Goal: Check status: Check status

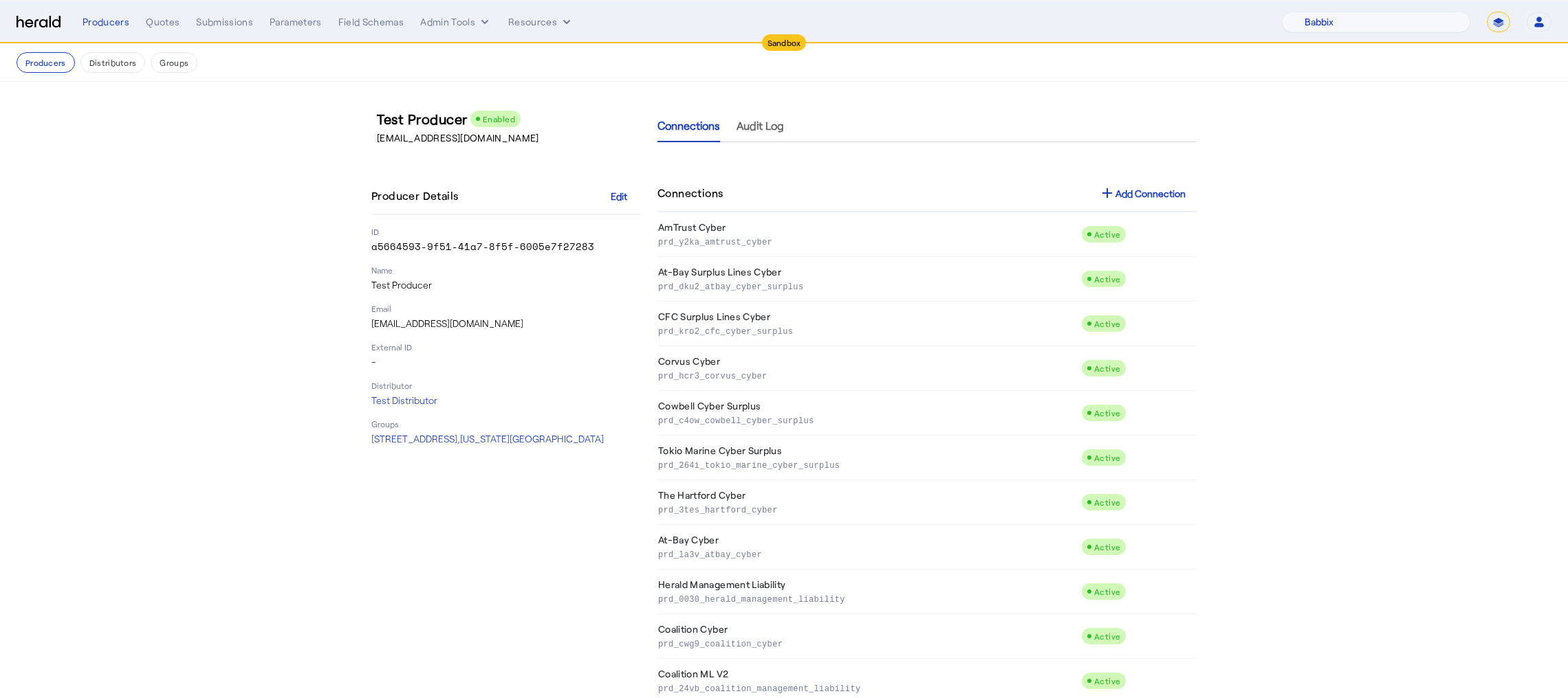
select select "pfm_129z_babbix"
select select "*******"
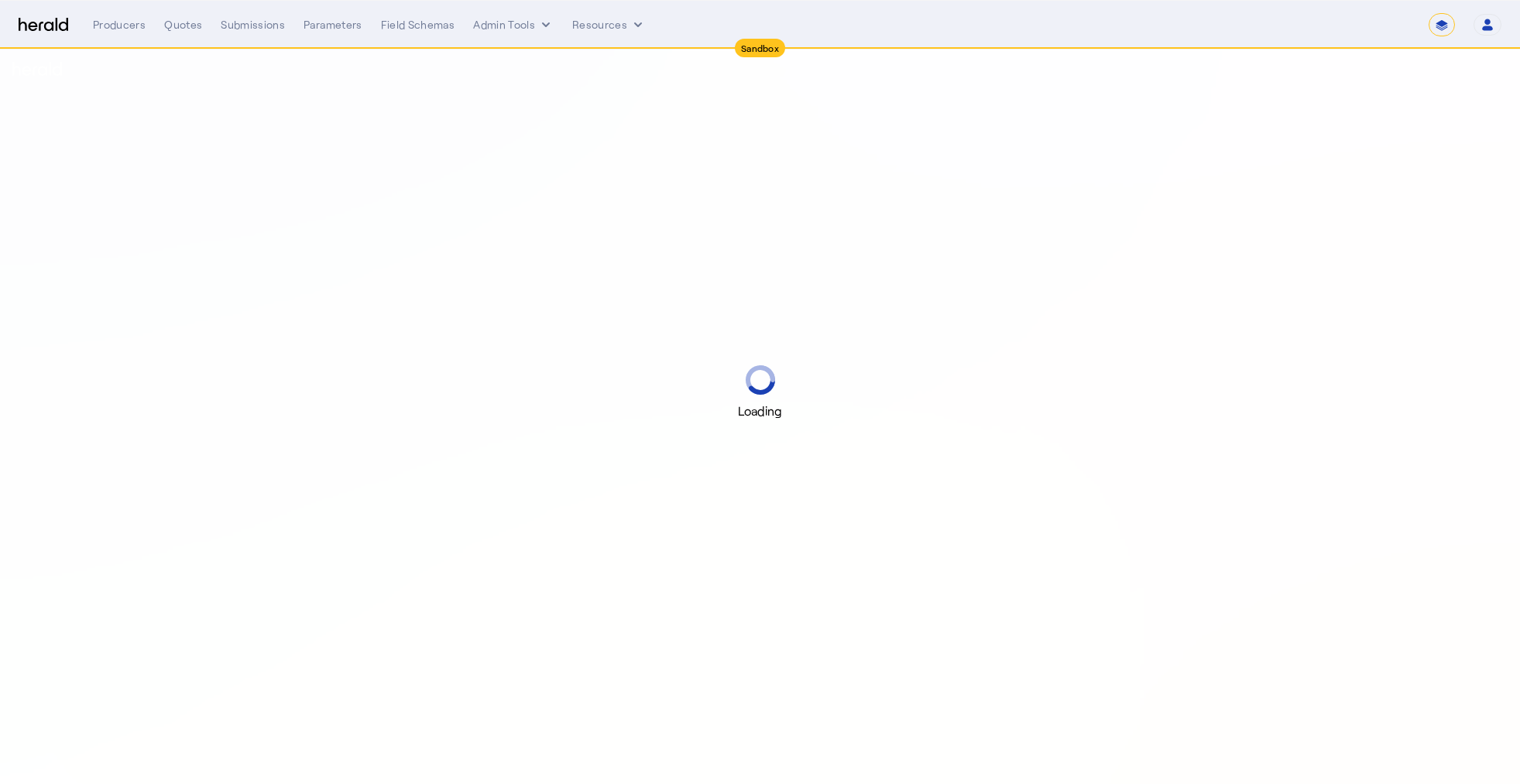
select select "*******"
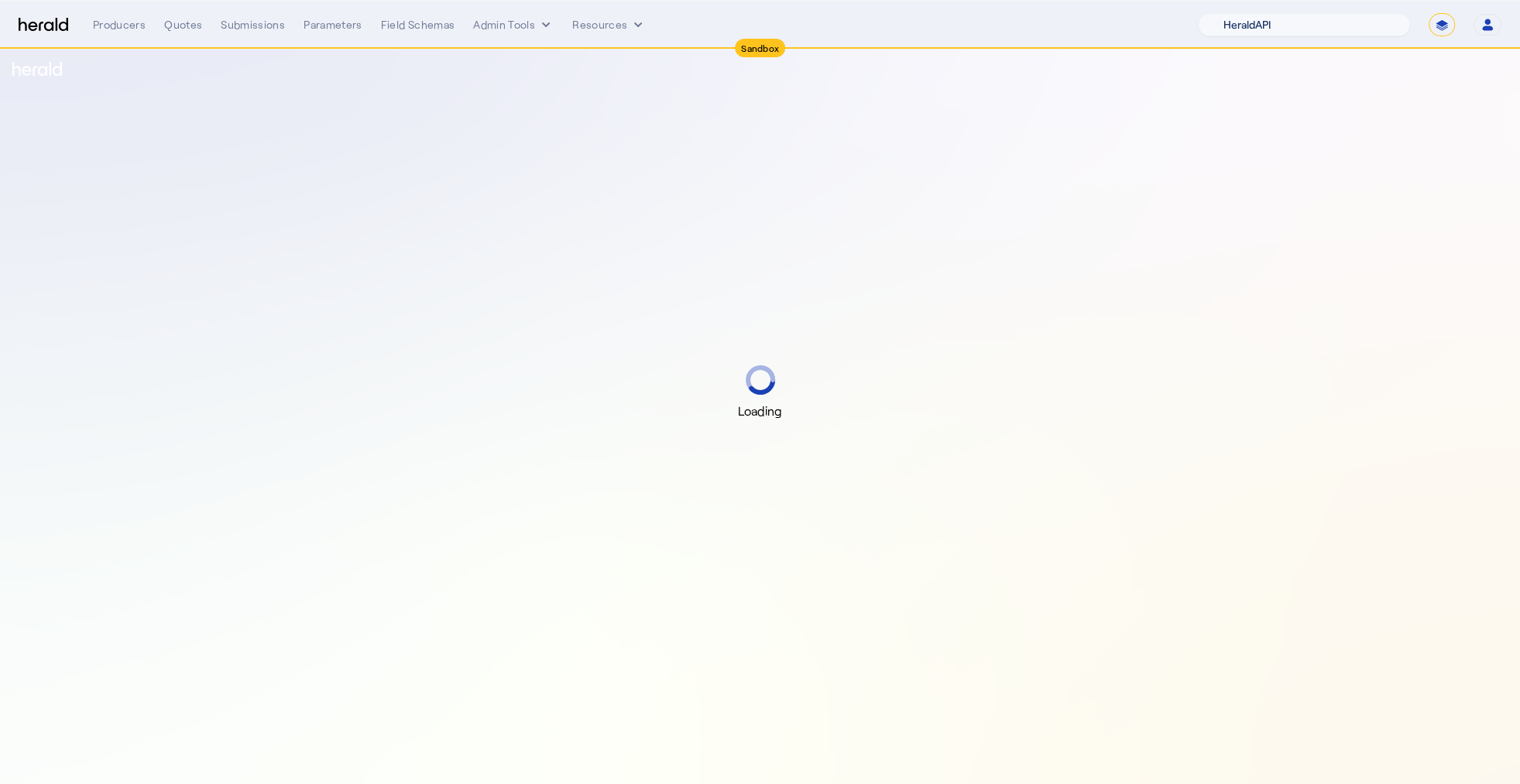
click at [1335, 22] on select "1Fort Acrisure Acturis Affinity Advisors Affinity Risk Agentero AmWins Anzen Ao…" at bounding box center [1303, 25] width 212 height 23
select select "pfm_129z_babbix"
click at [1236, 13] on select "1Fort Acrisure Acturis Affinity Advisors Affinity Risk Agentero AmWins Anzen Ao…" at bounding box center [1303, 25] width 212 height 23
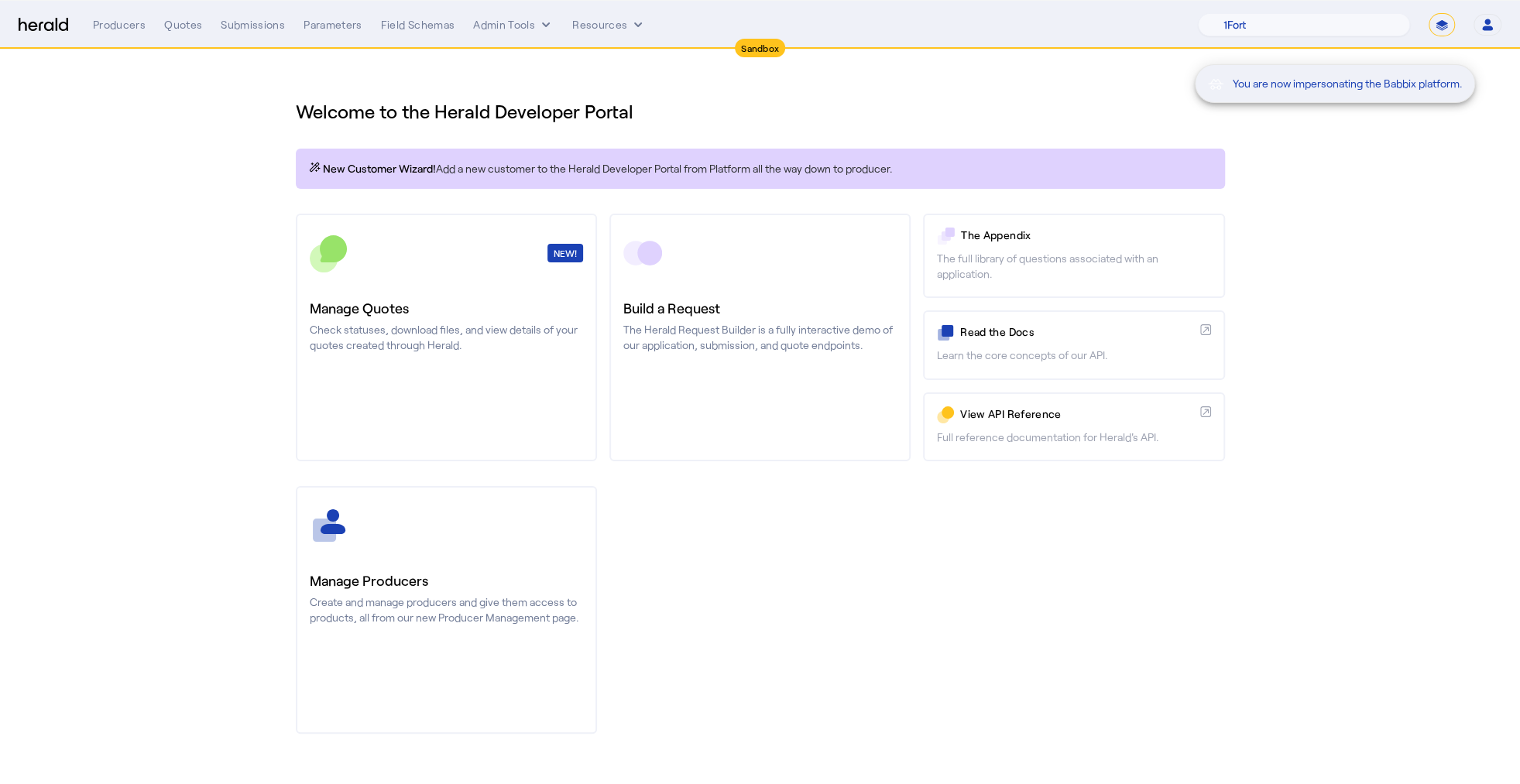
click at [270, 25] on div "You are now impersonating the Babbix platform." at bounding box center [760, 392] width 1520 height 784
click at [259, 29] on div "Submissions" at bounding box center [253, 24] width 65 height 15
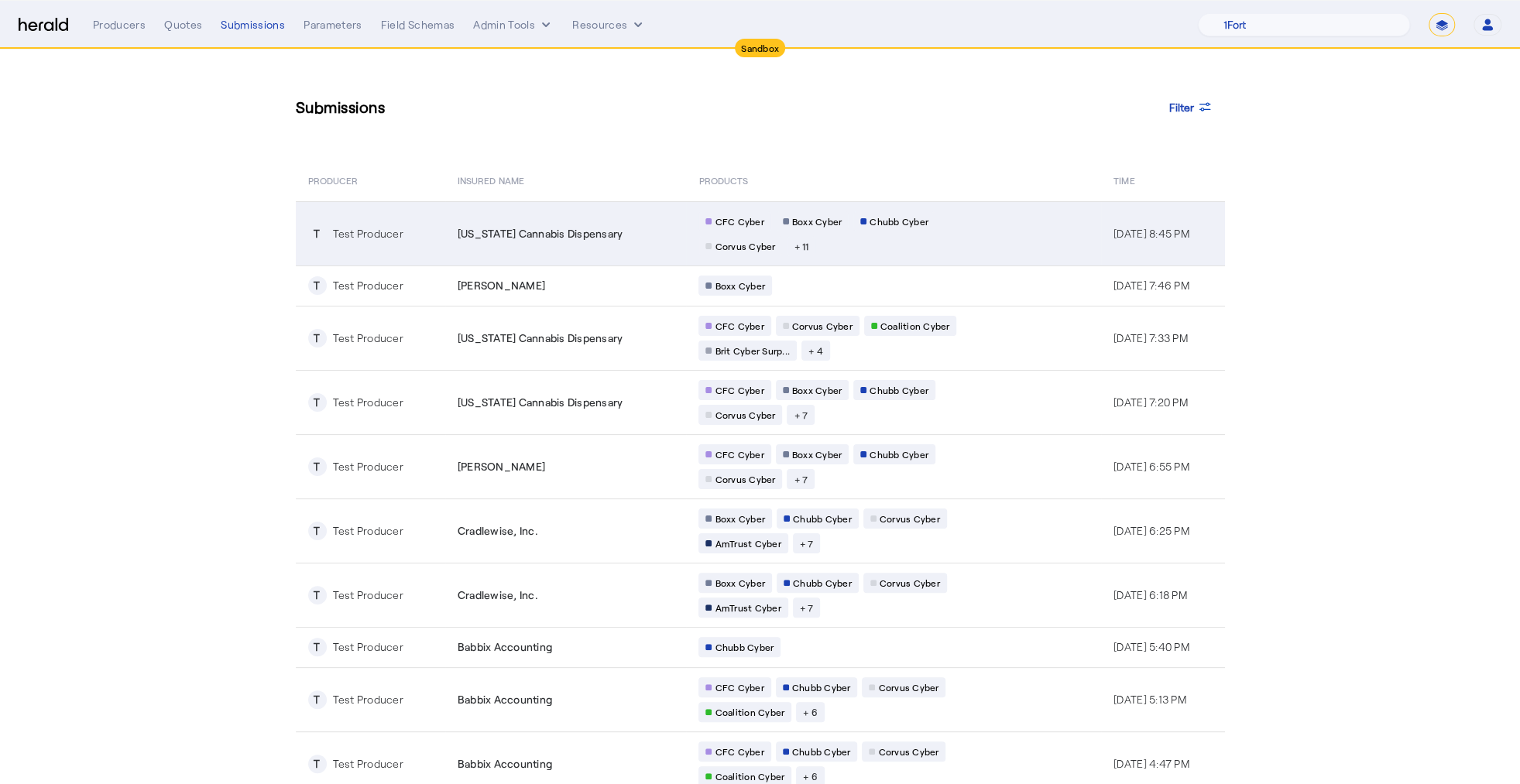
click at [552, 234] on span "New York Cannabis Dispensary" at bounding box center [540, 233] width 165 height 15
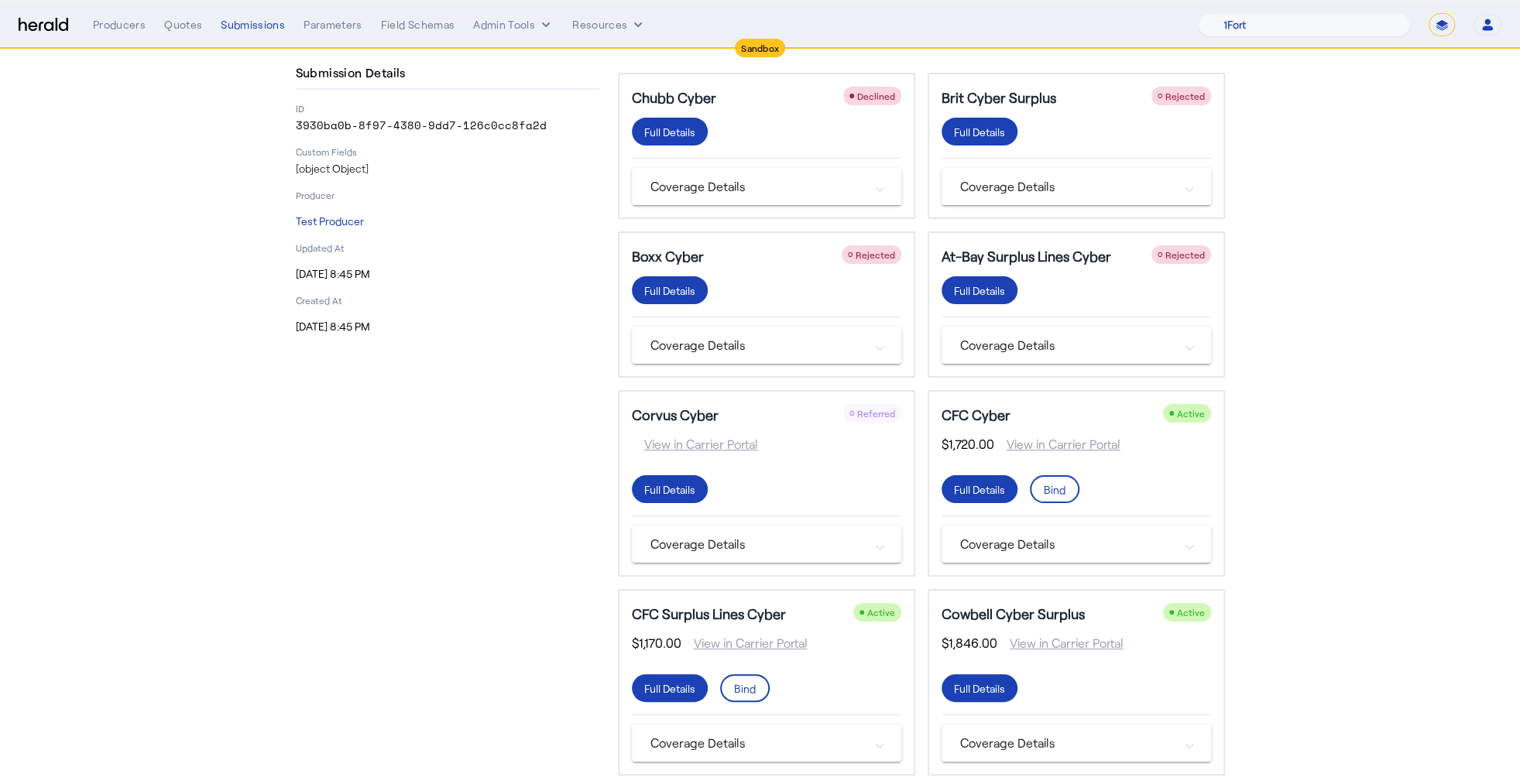
scroll to position [301, 0]
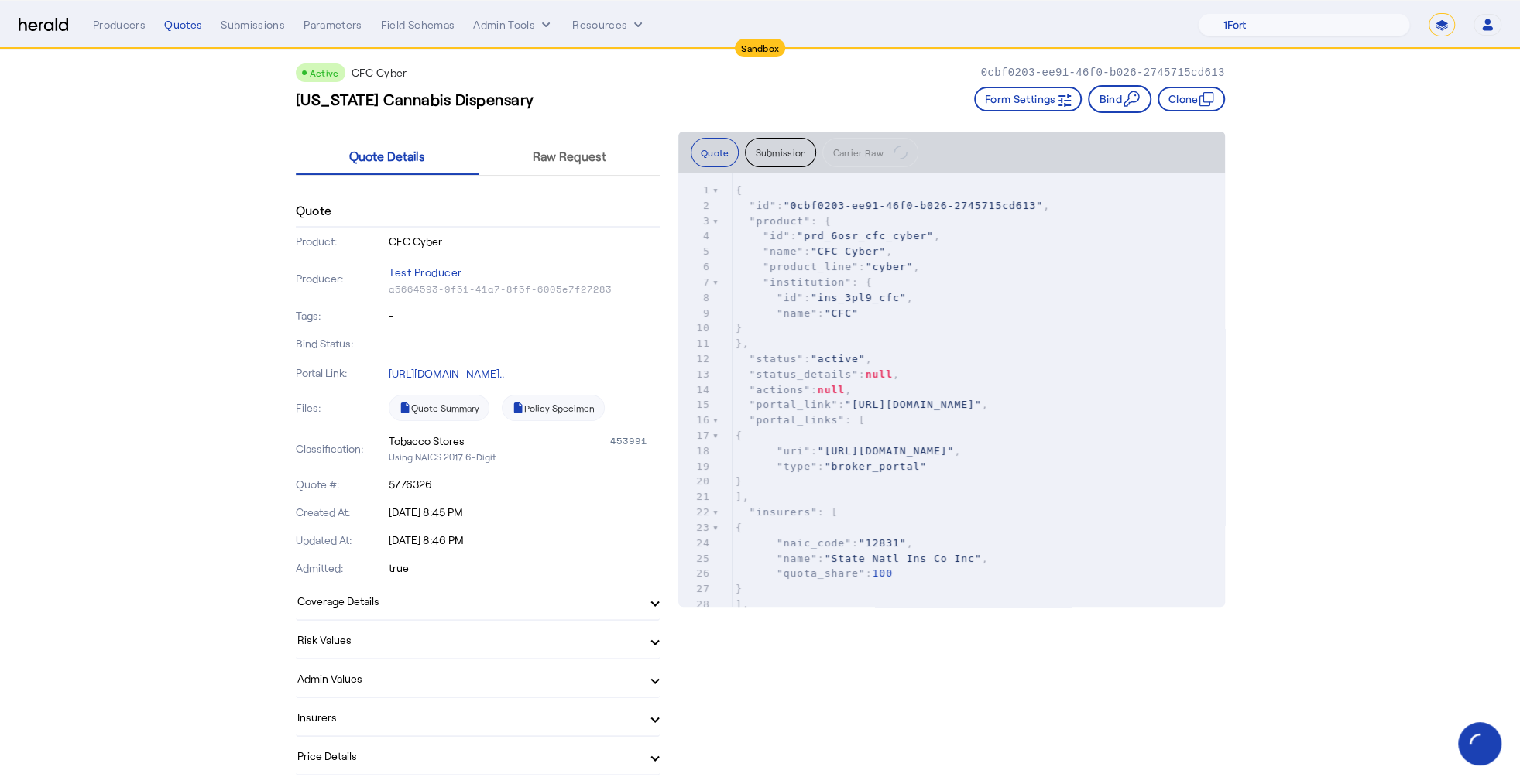
scroll to position [23, 0]
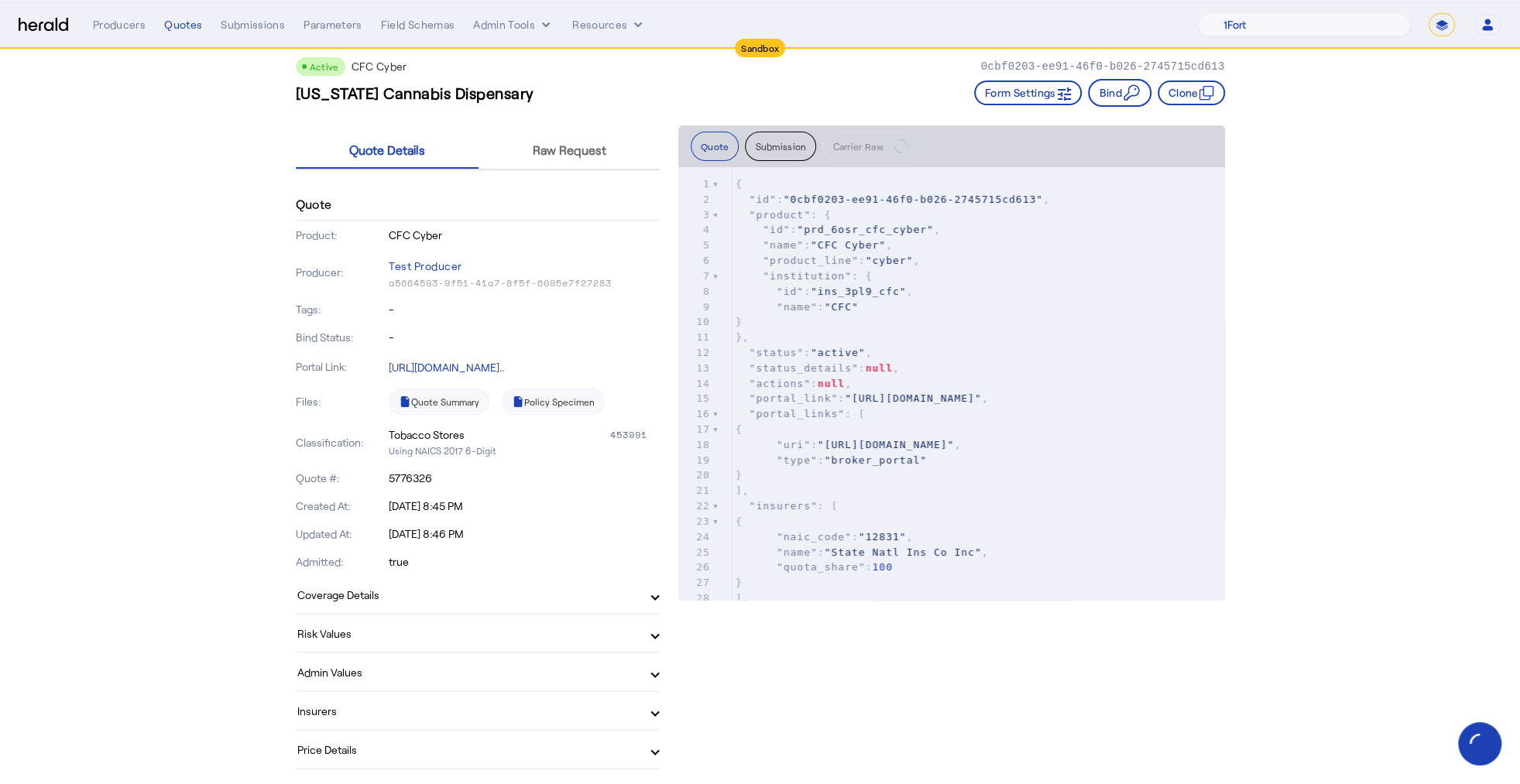
click at [553, 670] on mat-panel-title "Admin Values" at bounding box center [468, 672] width 342 height 16
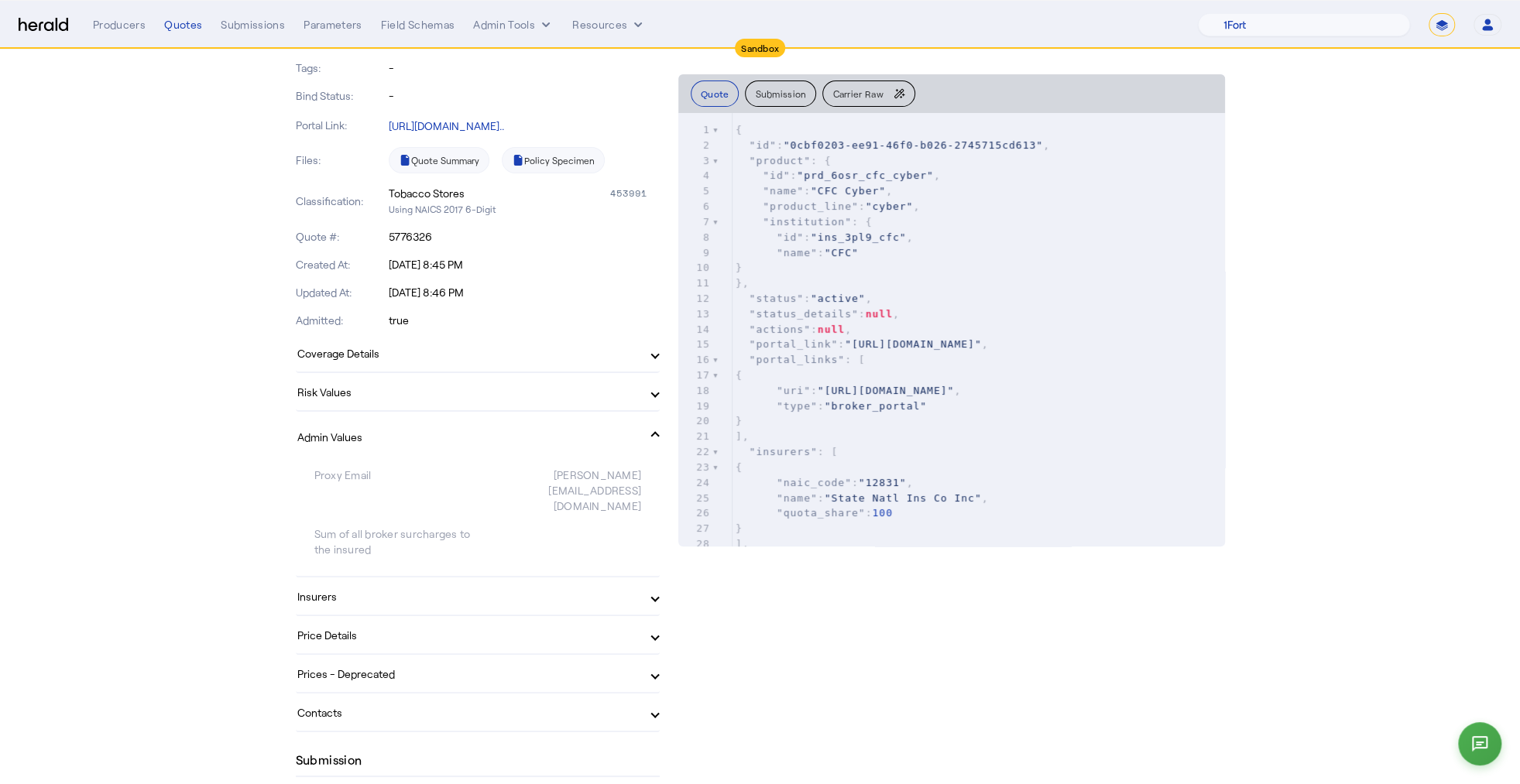
scroll to position [0, 0]
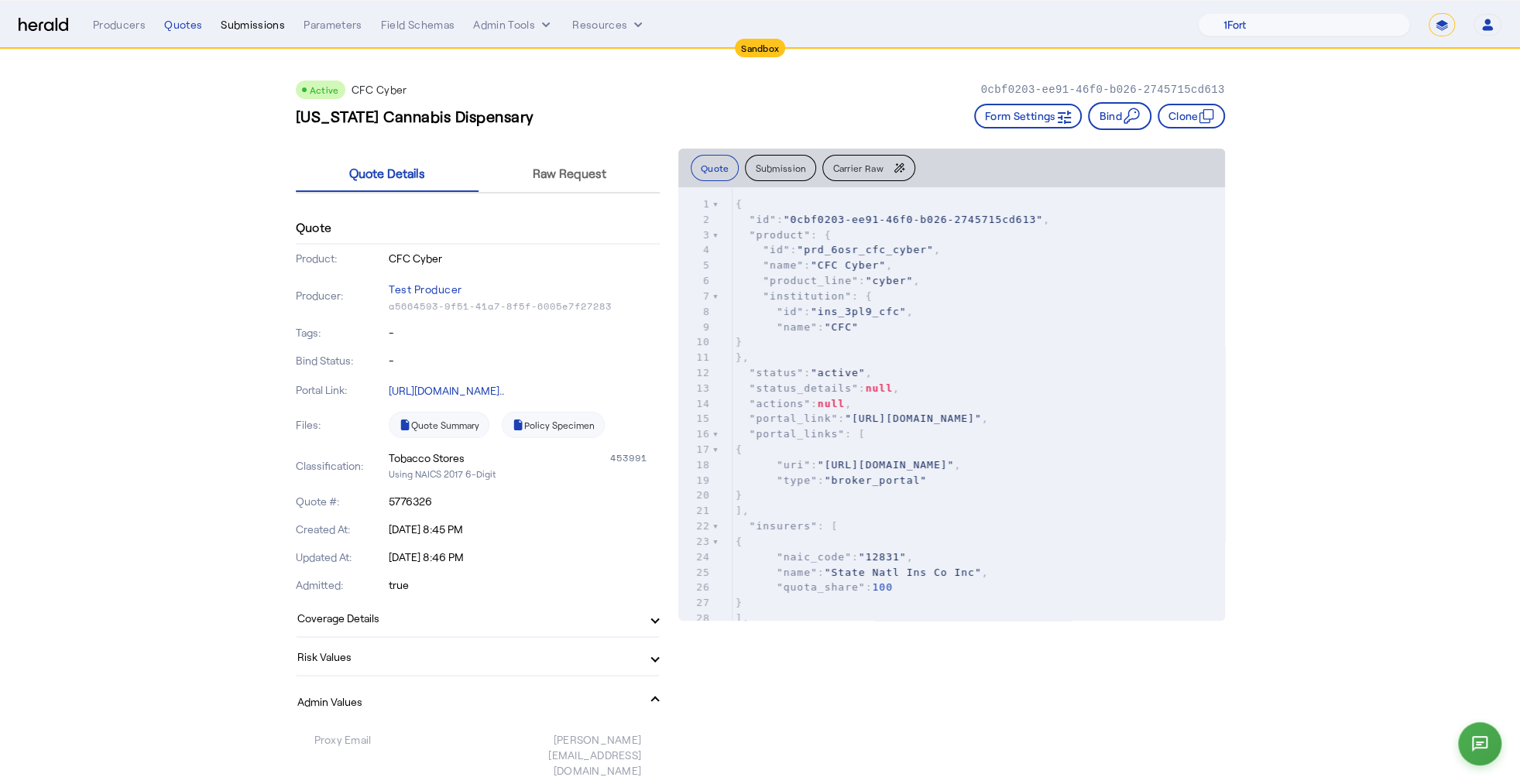
click at [230, 23] on div "Submissions" at bounding box center [253, 24] width 65 height 15
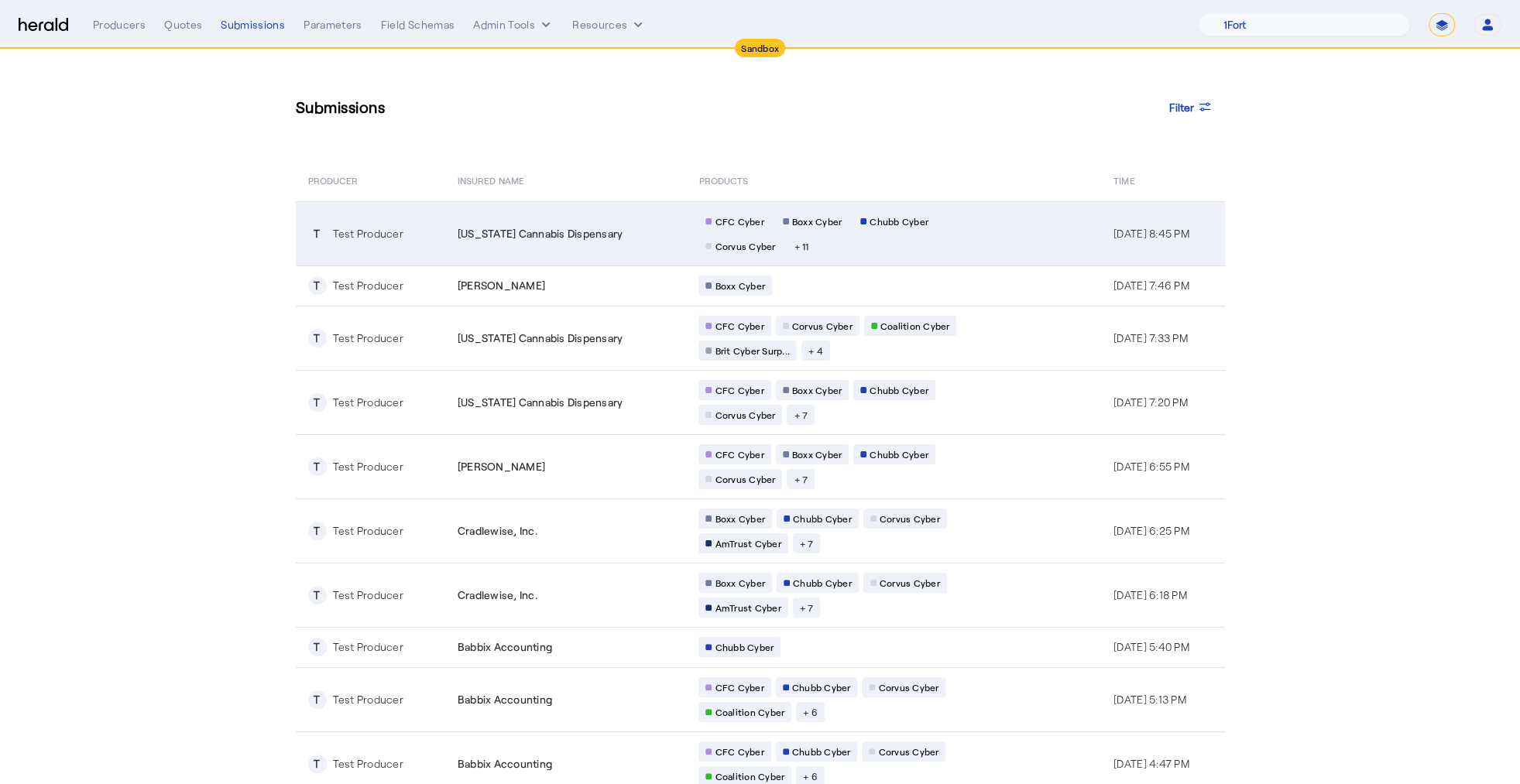
click at [475, 229] on span "New York Cannabis Dispensary" at bounding box center [540, 233] width 165 height 15
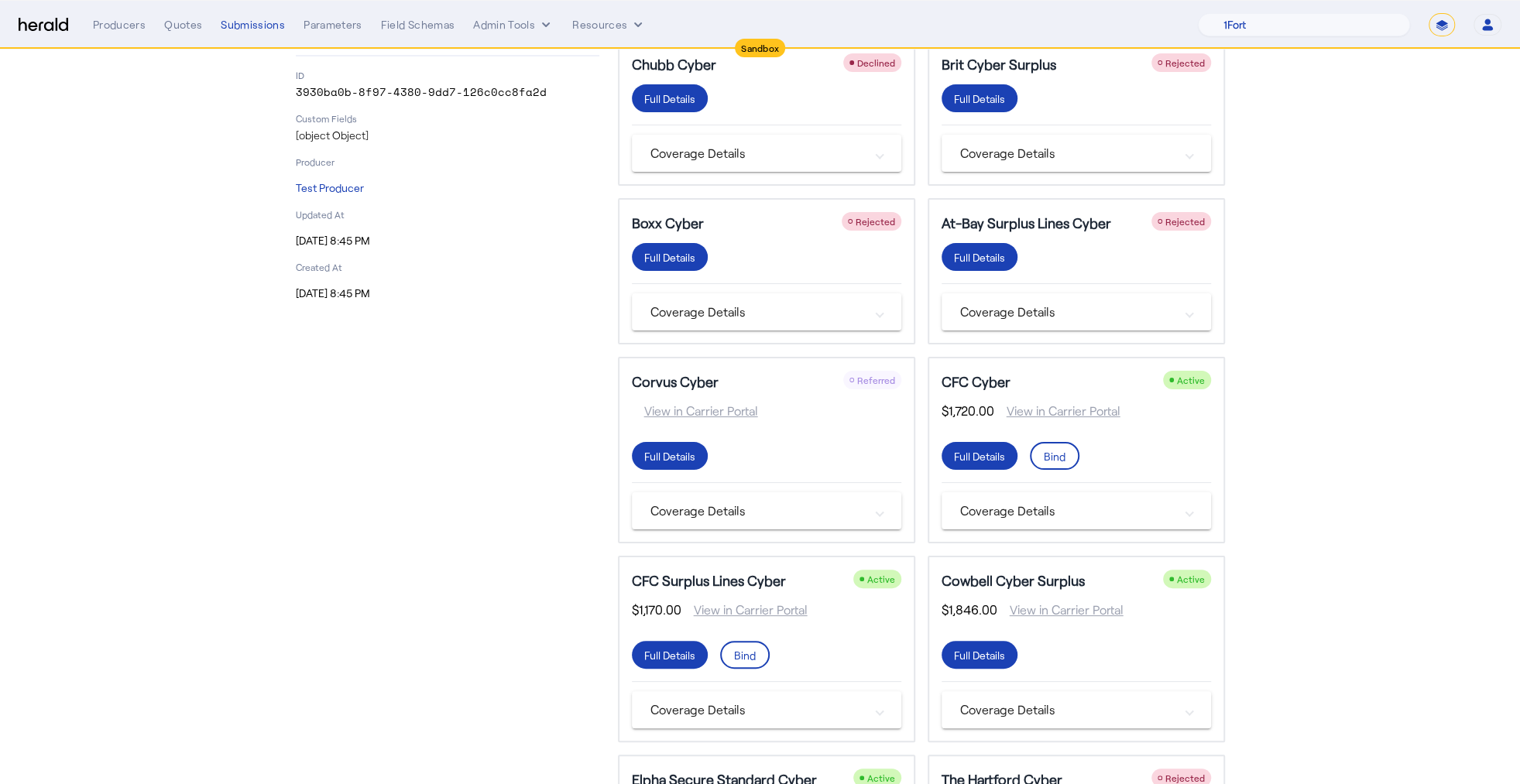
scroll to position [130, 0]
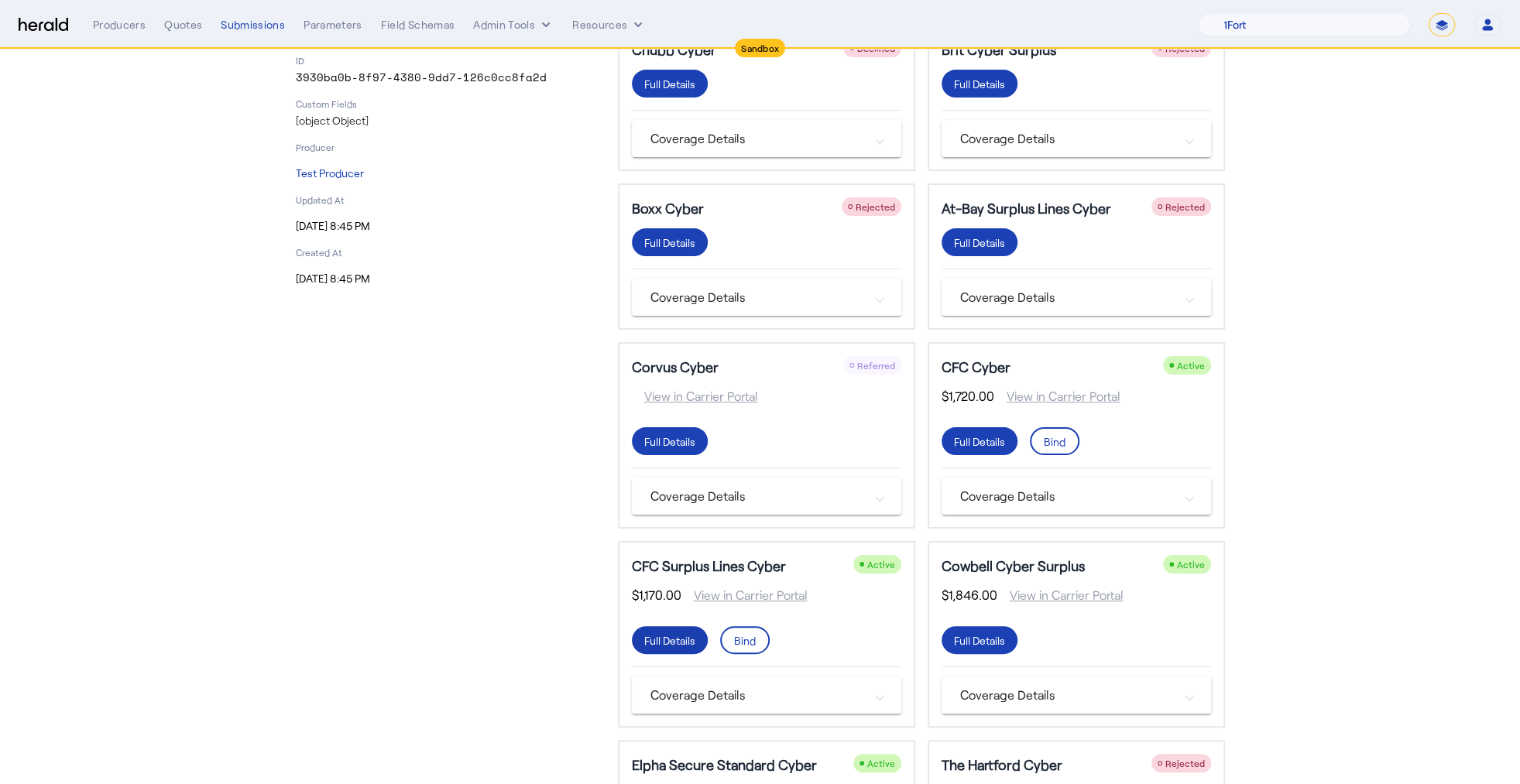
click at [661, 92] on div "Full Details" at bounding box center [669, 84] width 51 height 16
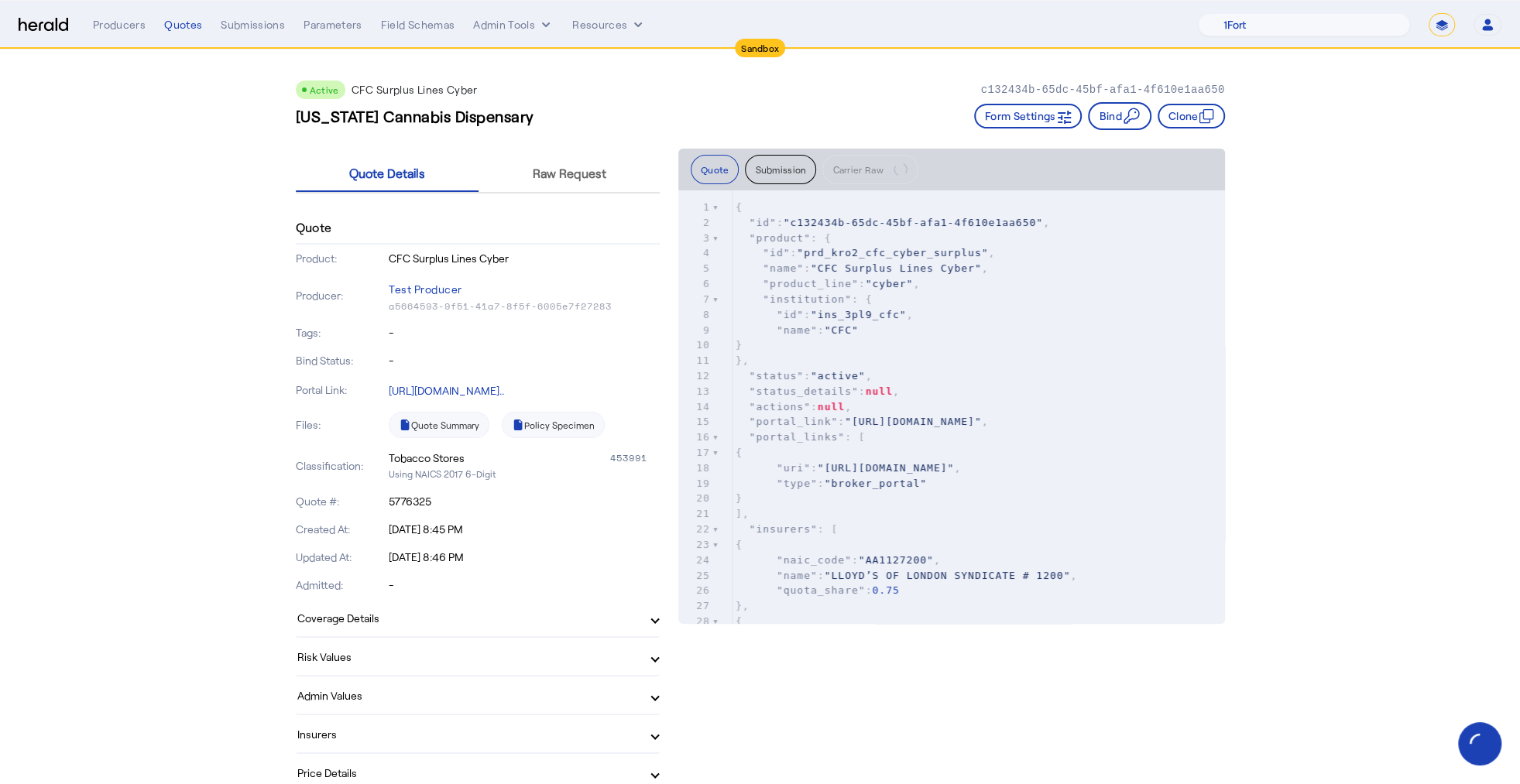
click at [497, 707] on mat-expansion-panel-header "Admin Values" at bounding box center [477, 694] width 364 height 37
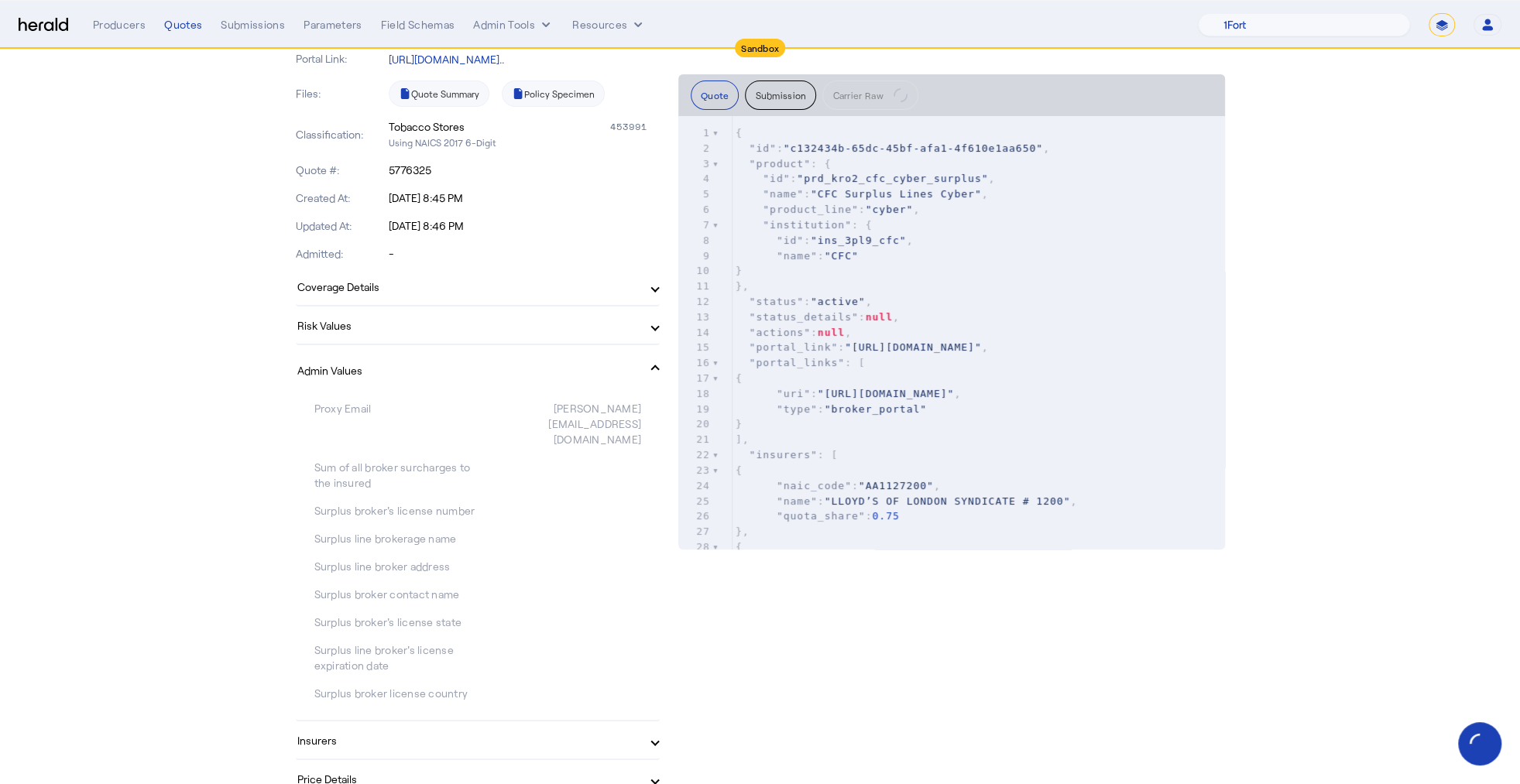
scroll to position [335, 0]
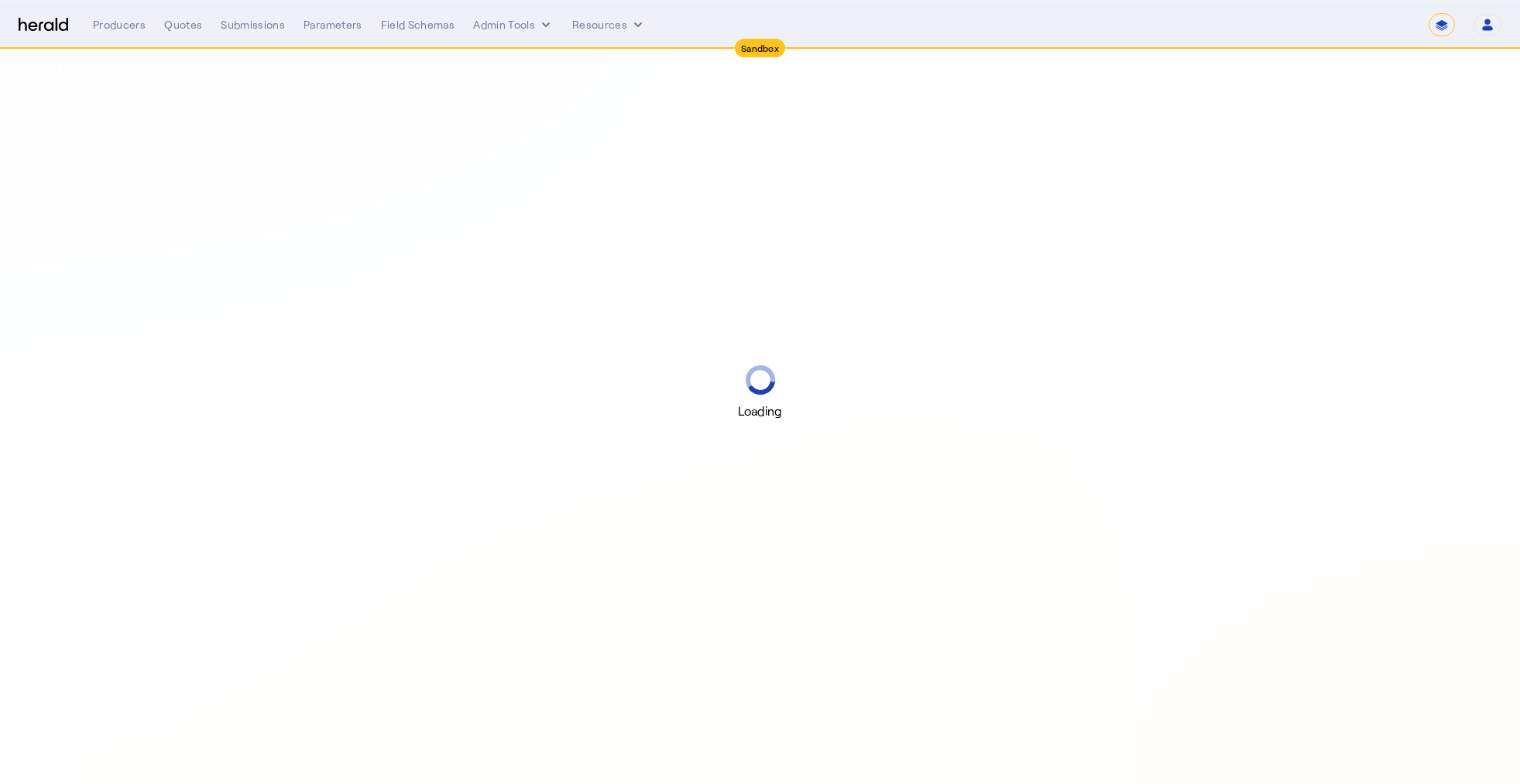
select select "*******"
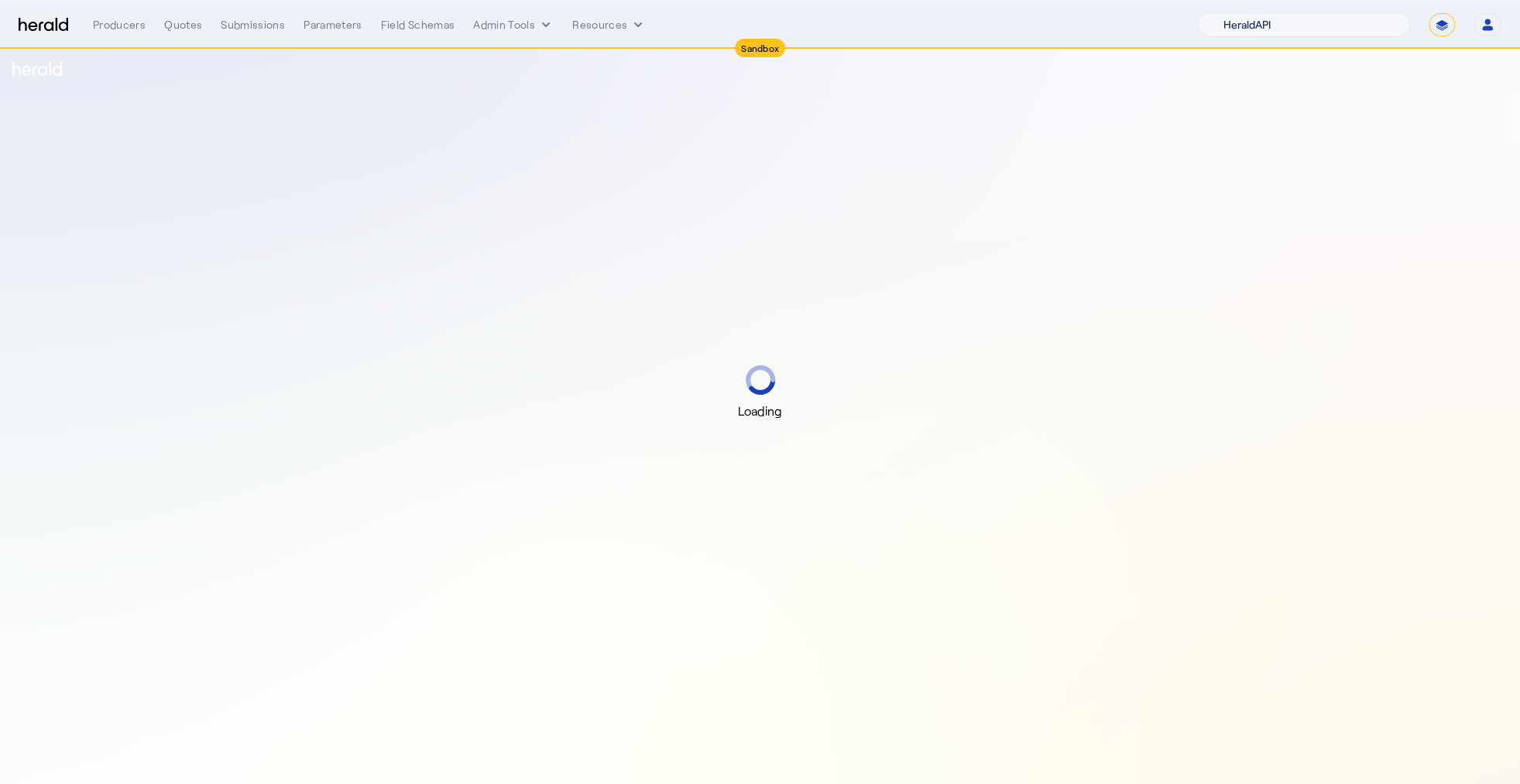
click at [1299, 35] on select "1Fort Acrisure Acturis Affinity Advisors Affinity Risk Agentero AmWins Anzen Ao…" at bounding box center [1303, 25] width 212 height 23
select select "pfm_129z_babbix"
click at [1236, 13] on select "1Fort Acrisure Acturis Affinity Advisors Affinity Risk Agentero AmWins Anzen Ao…" at bounding box center [1303, 25] width 212 height 23
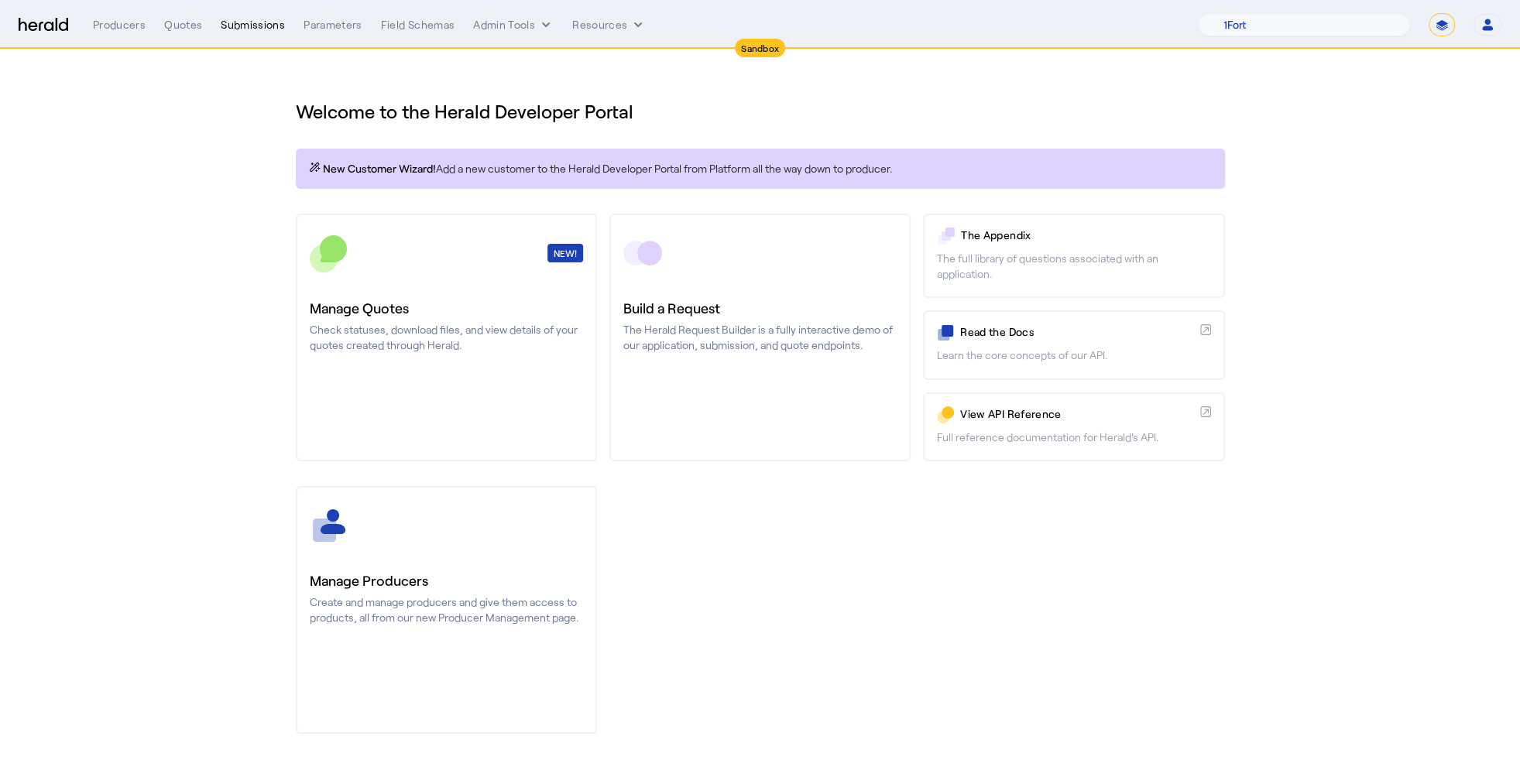
click at [246, 23] on div "Submissions" at bounding box center [253, 24] width 65 height 15
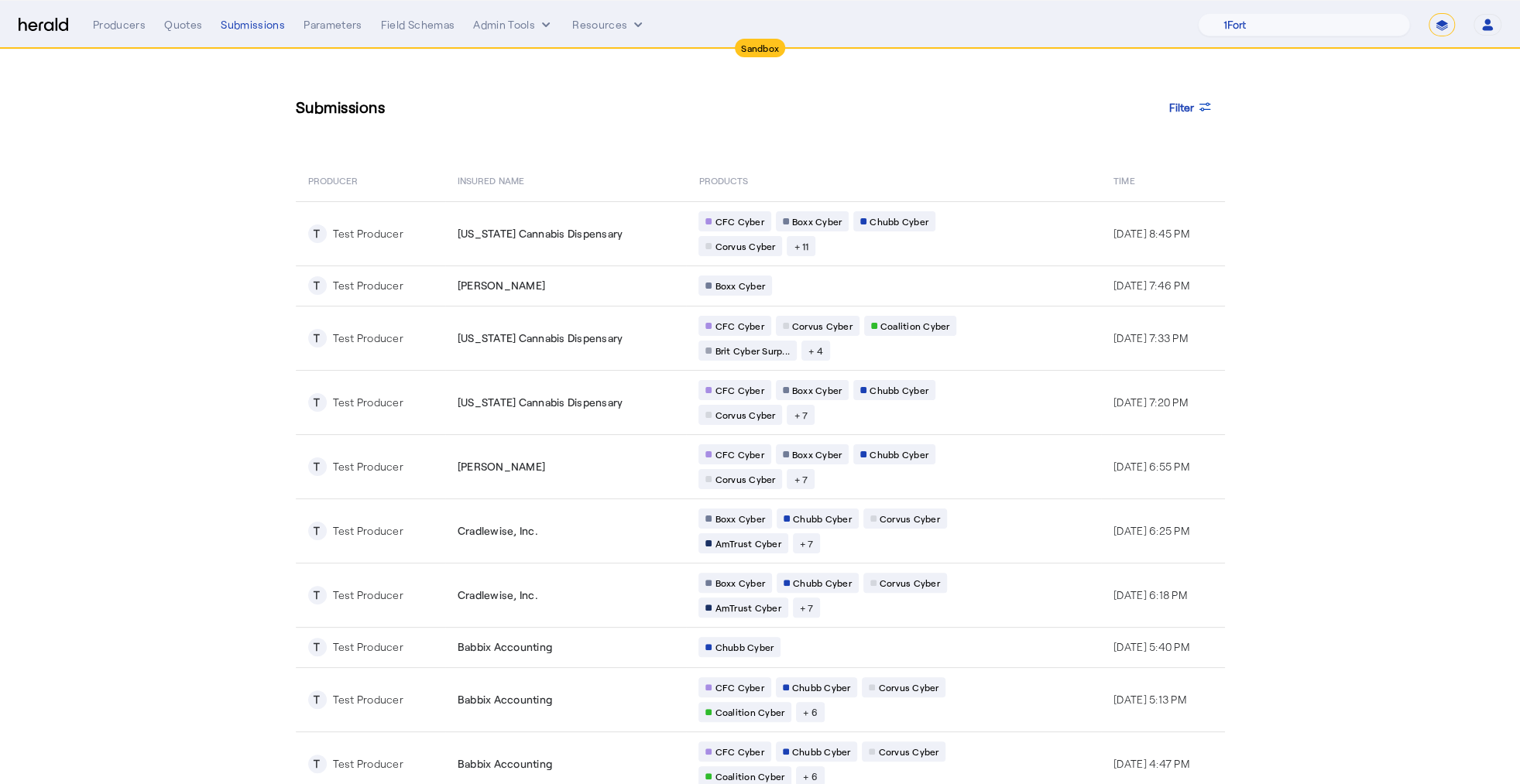
click at [92, 37] on nav "Sandbox Menu Producers Quotes Submissions Parameters Field Schemas Admin Tools …" at bounding box center [760, 24] width 1520 height 48
click at [122, 22] on div "Producers" at bounding box center [119, 24] width 53 height 15
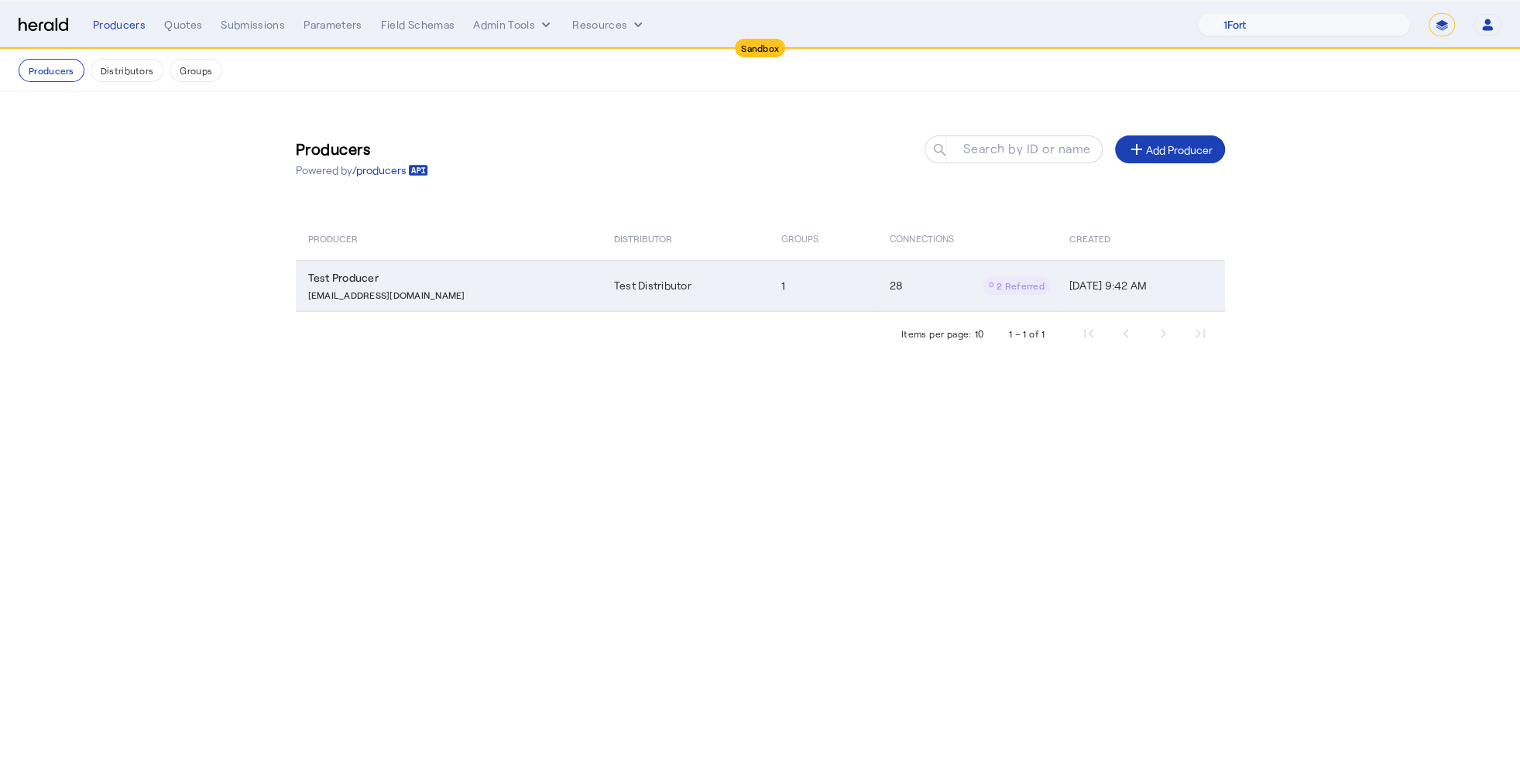
click at [381, 299] on p "[EMAIL_ADDRESS][DOMAIN_NAME]" at bounding box center [386, 293] width 157 height 15
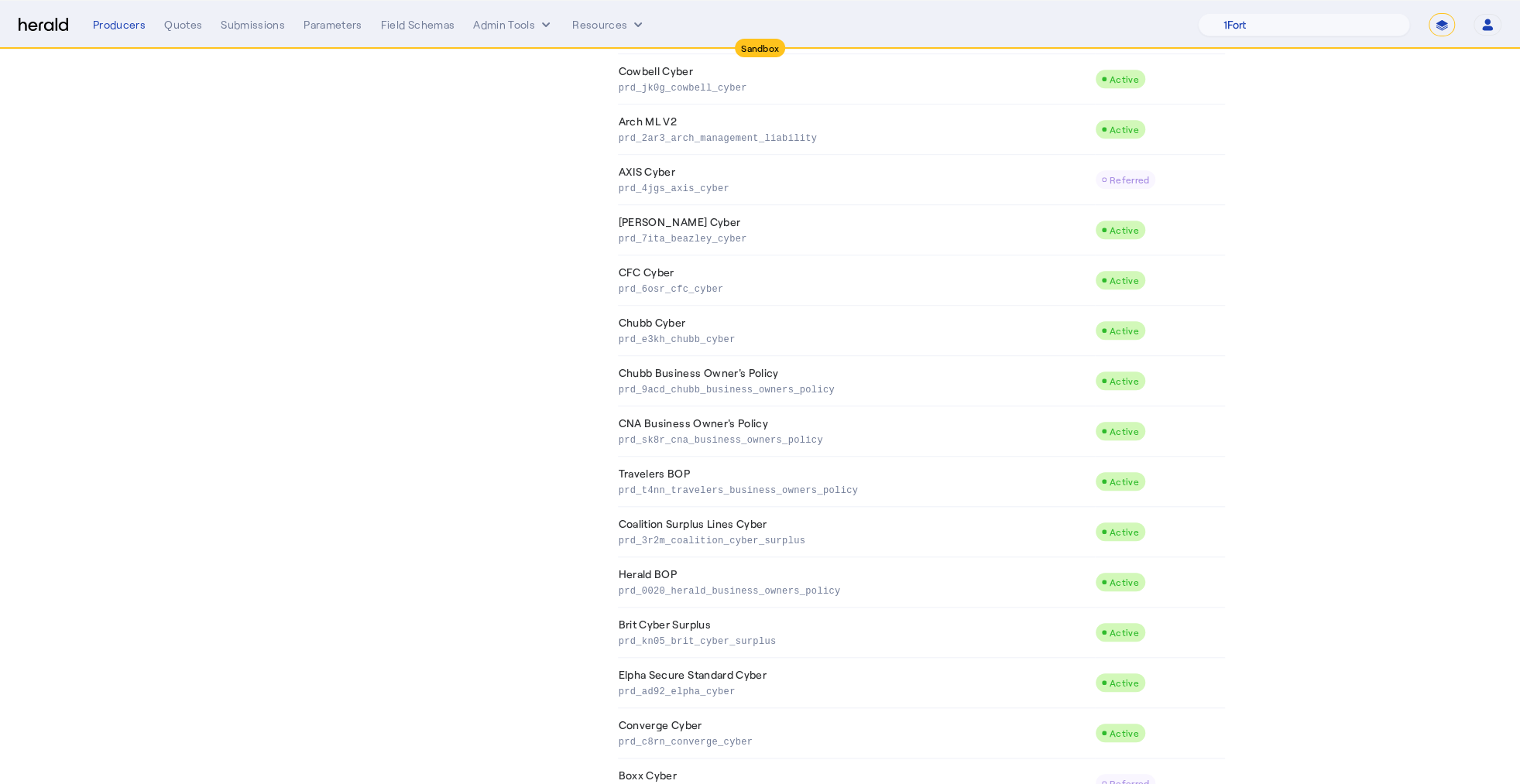
scroll to position [885, 0]
